Goal: Task Accomplishment & Management: Manage account settings

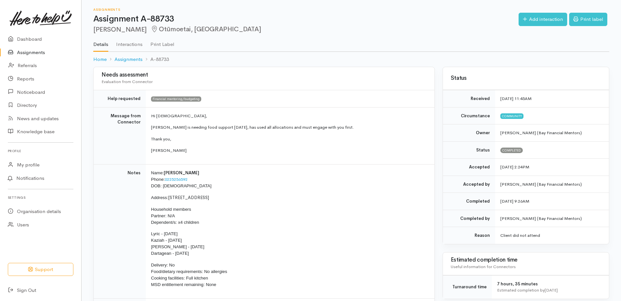
scroll to position [40, 0]
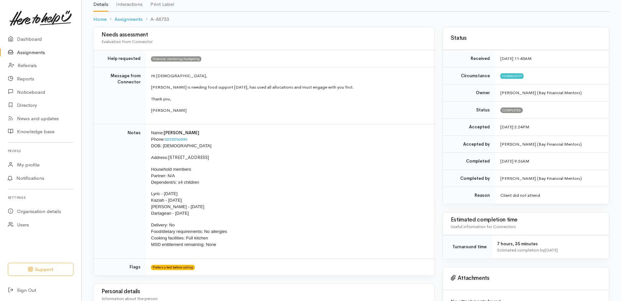
drag, startPoint x: 227, startPoint y: 249, endPoint x: 152, endPoint y: 71, distance: 192.8
click at [152, 71] on tbody "Help requested Financial mentoring/budgeting Message from Connector Hi Ladies, …" at bounding box center [264, 163] width 341 height 226
drag, startPoint x: 152, startPoint y: 71, endPoint x: 159, endPoint y: 79, distance: 10.4
copy tbody "Hi Ladies, Renee is needing food support today, has used all allocations and mu…"
click at [265, 180] on p "Household members Partner: N/A Dependent/s: x4 children" at bounding box center [289, 176] width 276 height 20
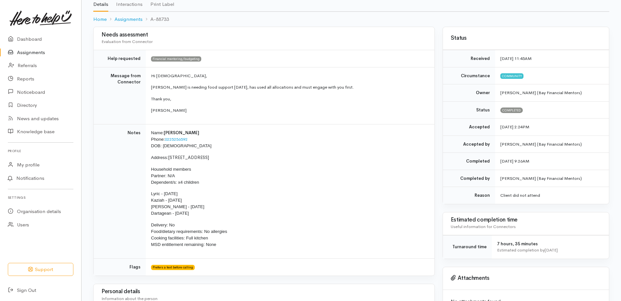
click at [265, 179] on p "Household members Partner: N/A Dependent/s: x4 children" at bounding box center [289, 176] width 276 height 20
click at [33, 51] on link "Assignments" at bounding box center [40, 52] width 81 height 13
